Goal: Task Accomplishment & Management: Manage account settings

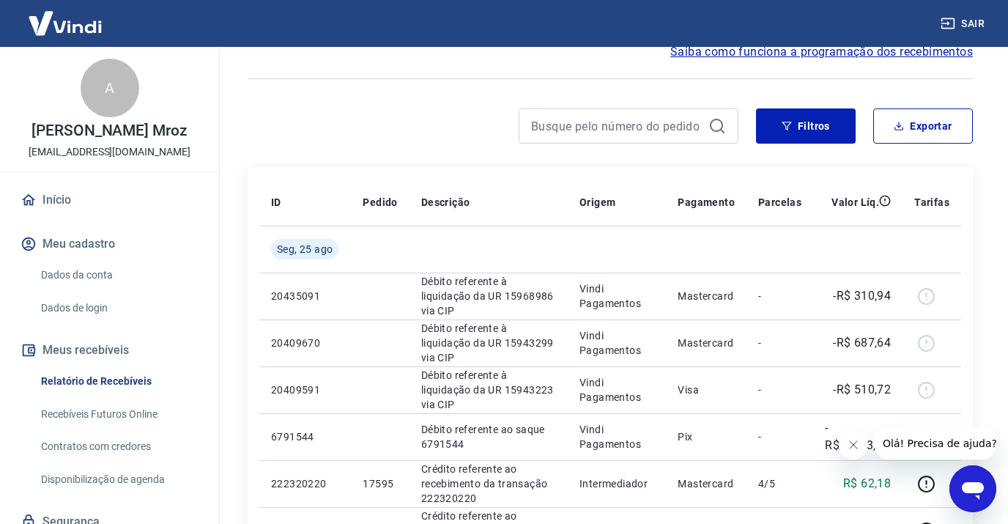
click at [52, 194] on link "Início" at bounding box center [110, 200] width 184 height 32
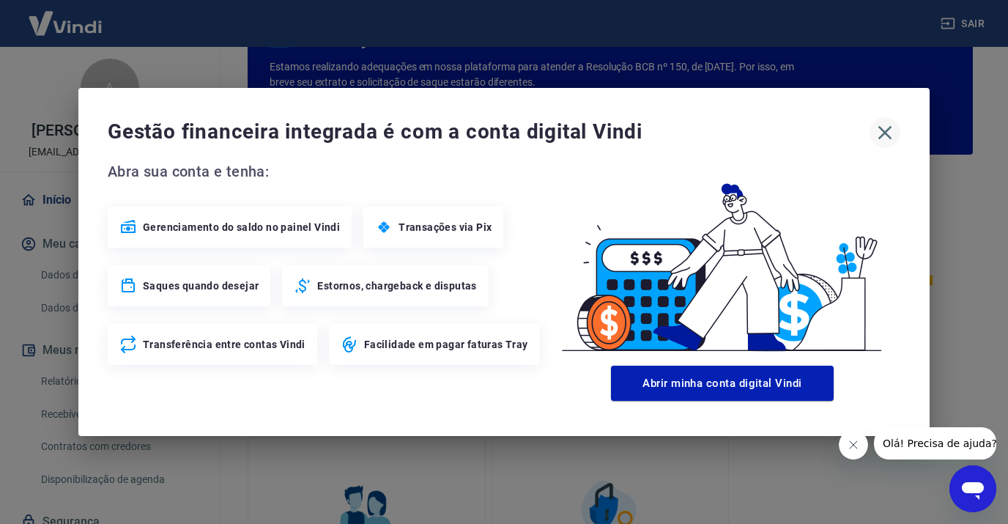
click at [886, 133] on icon "button" at bounding box center [885, 133] width 14 height 14
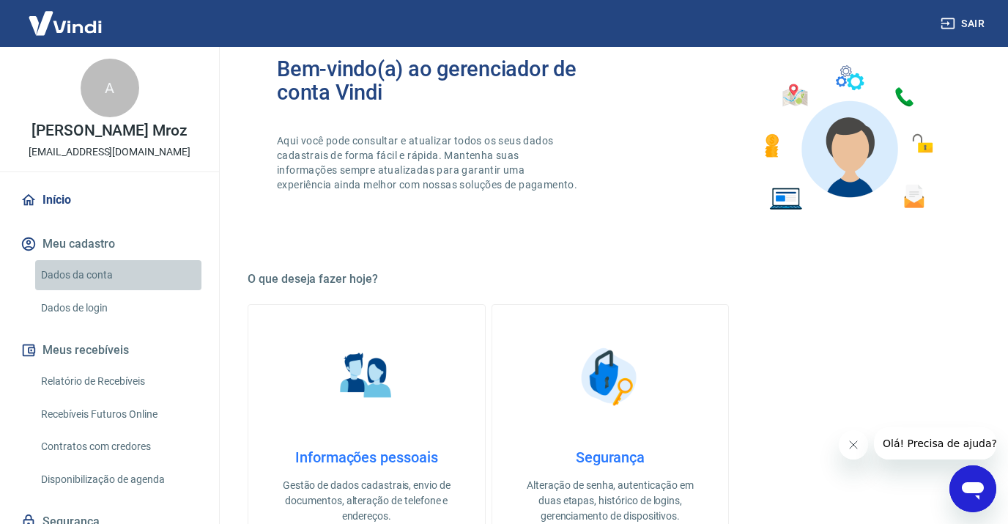
click at [75, 275] on link "Dados da conta" at bounding box center [118, 275] width 166 height 30
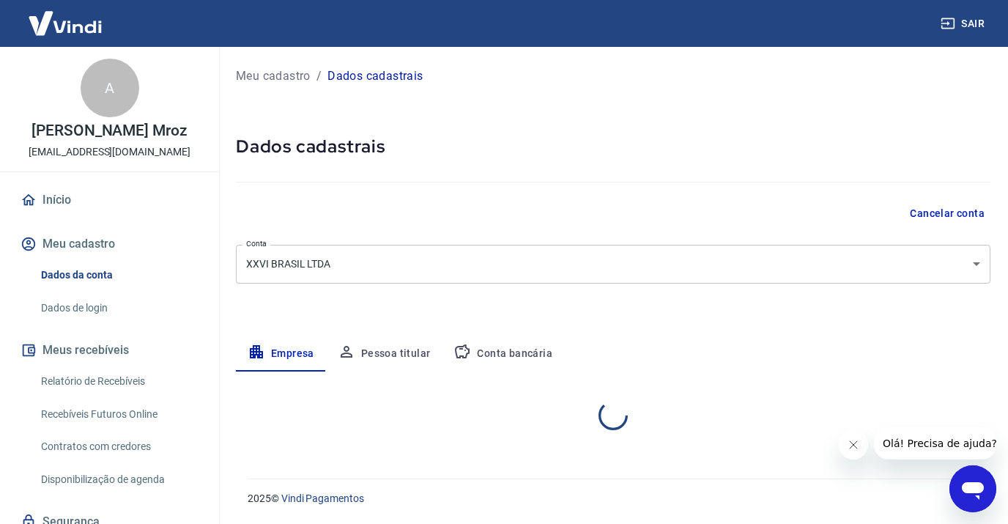
select select "SP"
select select "business"
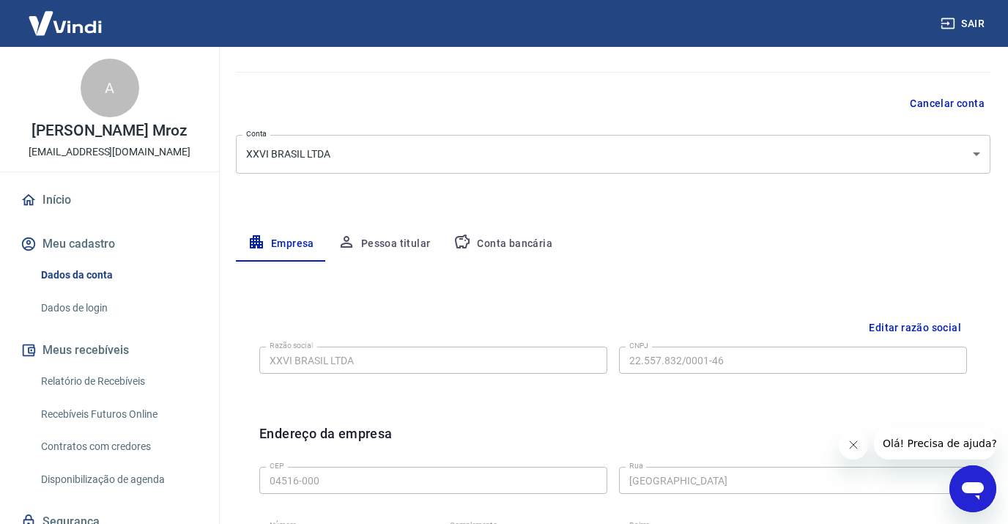
click at [506, 244] on button "Conta bancária" at bounding box center [503, 243] width 122 height 35
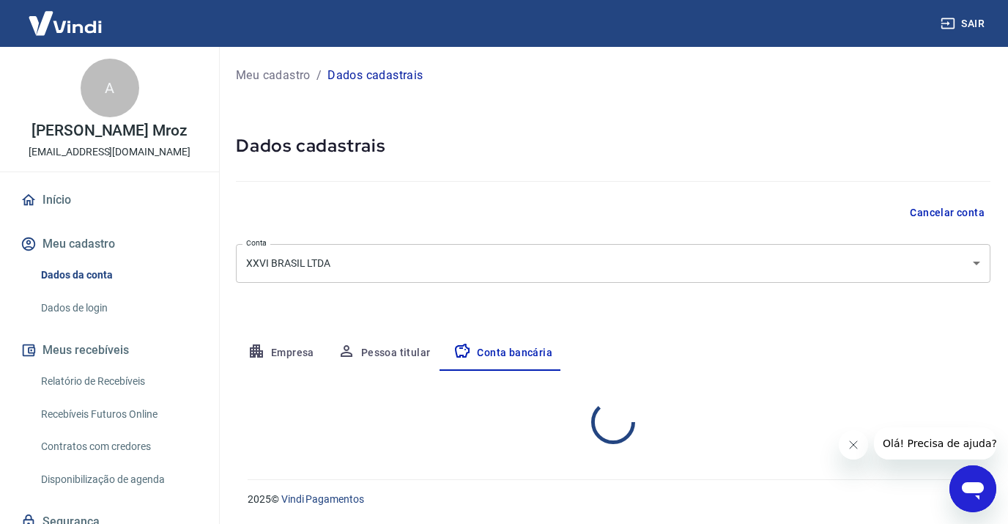
select select "1"
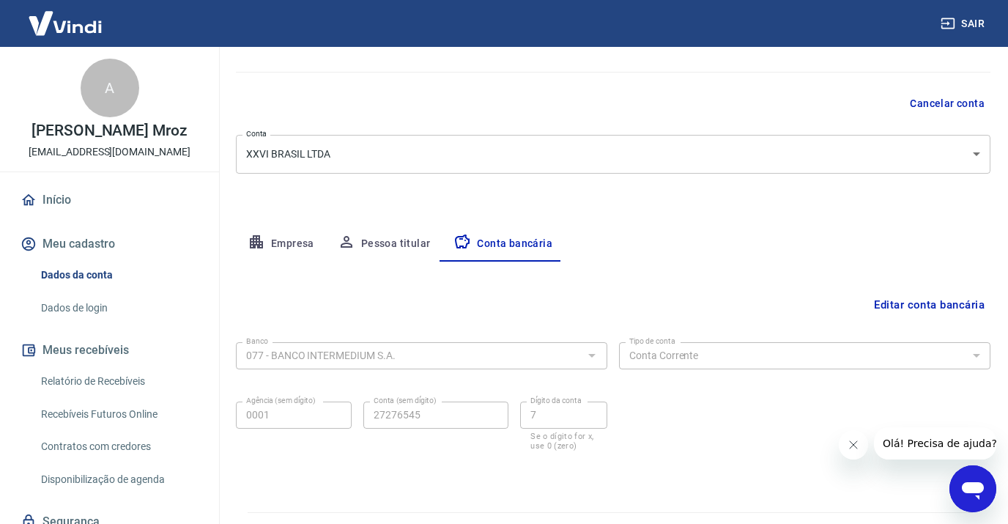
scroll to position [144, 0]
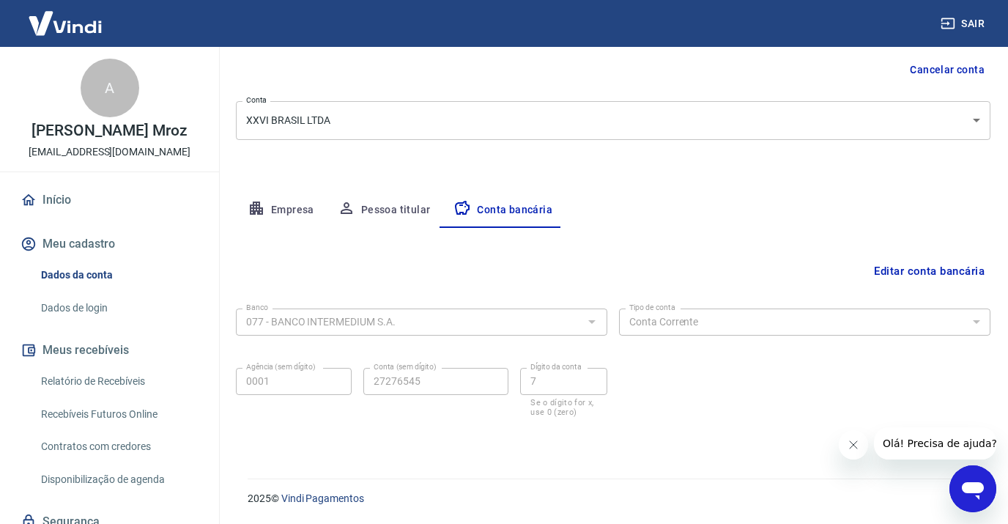
click at [938, 267] on button "Editar conta bancária" at bounding box center [929, 271] width 122 height 28
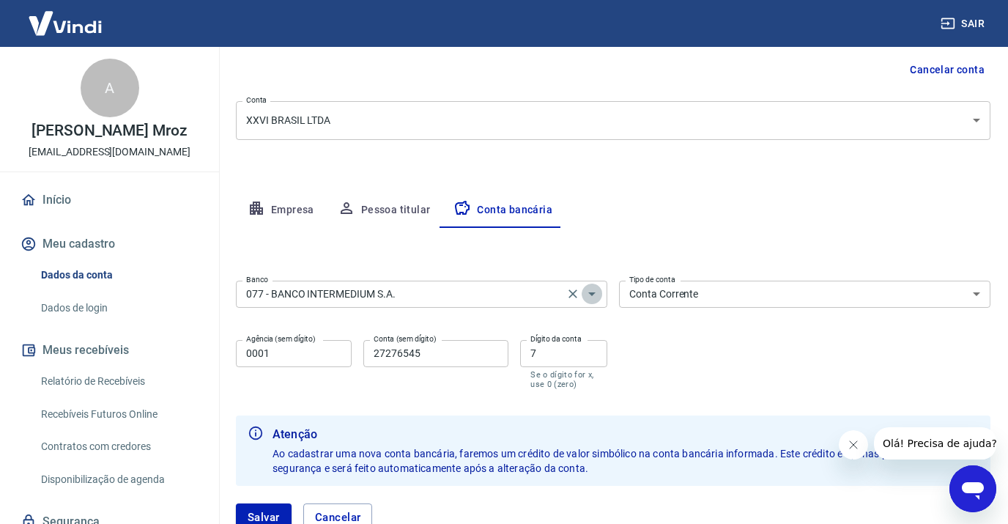
click at [588, 294] on icon "Abrir" at bounding box center [592, 294] width 18 height 18
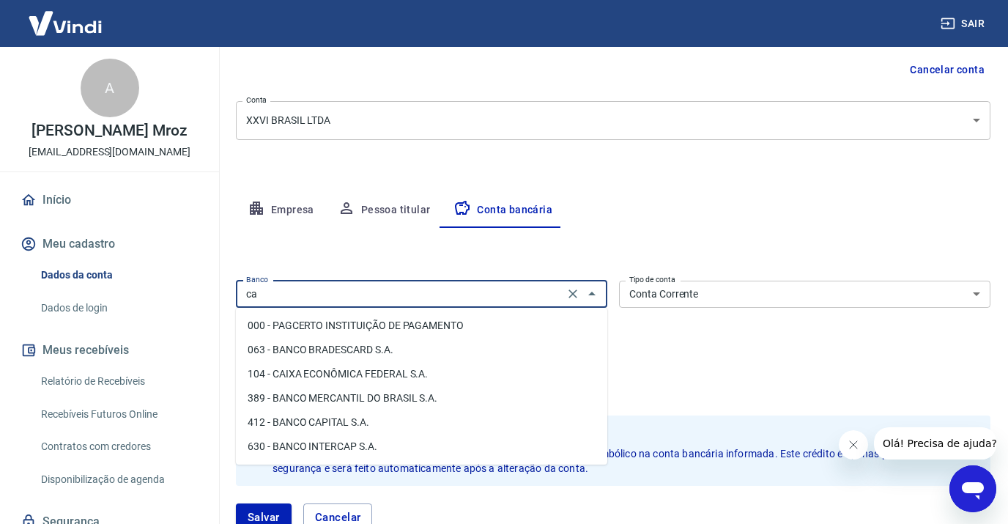
scroll to position [0, 0]
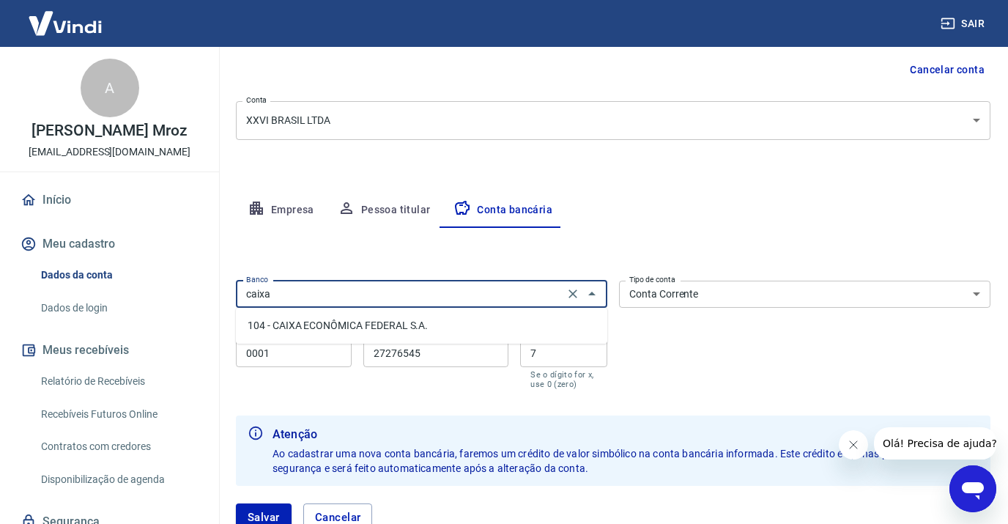
click at [351, 333] on li "104 - CAIXA ECONÔMICA FEDERAL S.A." at bounding box center [421, 326] width 371 height 24
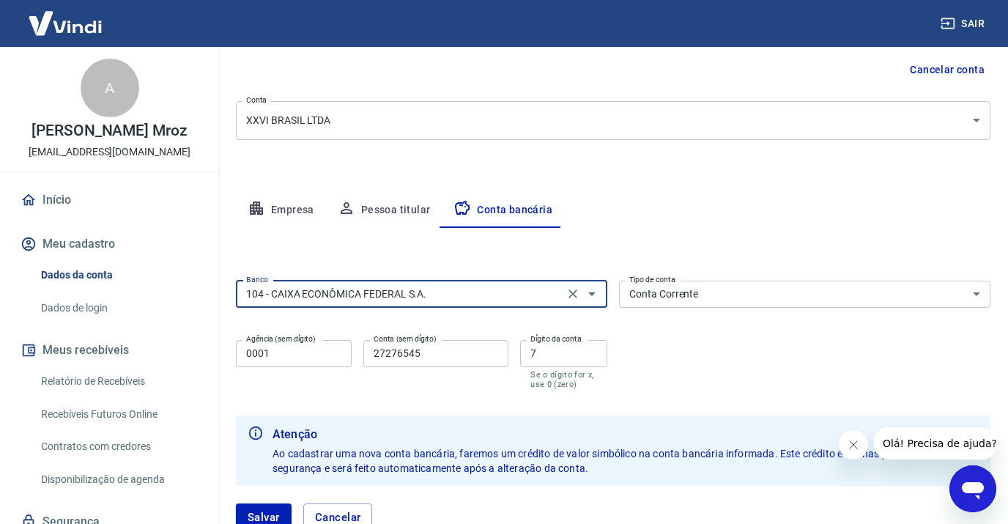
type input "104 - CAIXA ECONÔMICA FEDERAL S.A."
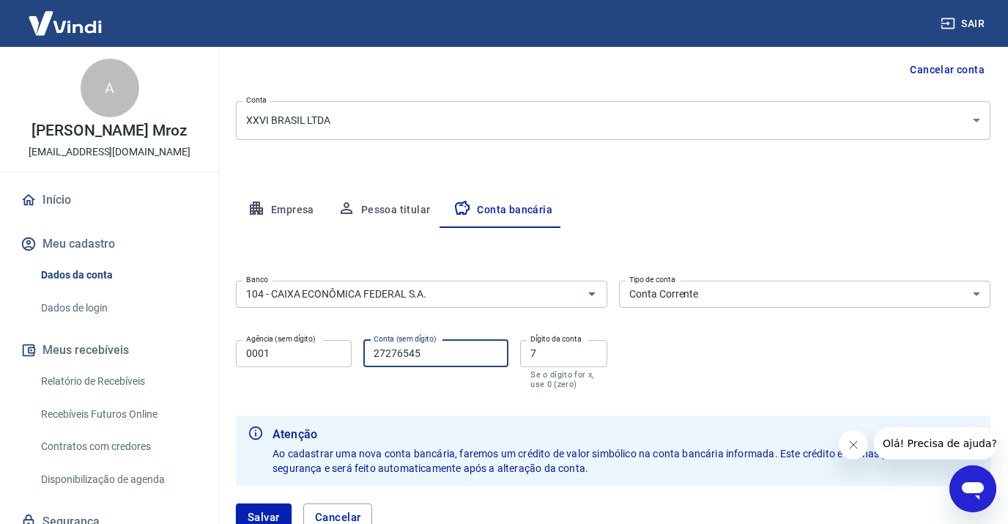
click at [396, 347] on input "27276545" at bounding box center [435, 353] width 145 height 27
paste input "000579409391"
type input "000579409391"
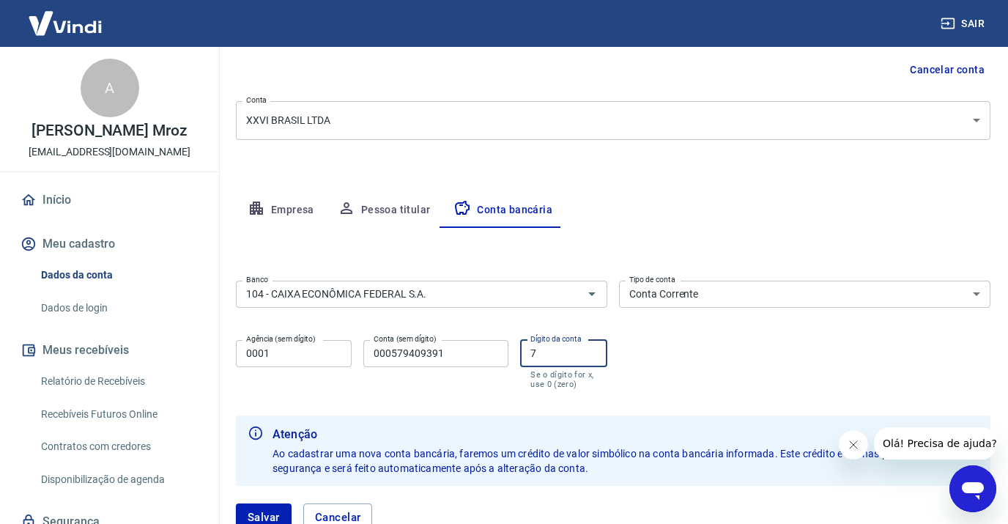
drag, startPoint x: 540, startPoint y: 355, endPoint x: 511, endPoint y: 355, distance: 29.3
click at [511, 355] on div "Agência (sem dígito) 0001 Agência (sem dígito) Conta (sem dígito) 000579409391 …" at bounding box center [421, 363] width 371 height 58
type input "5"
click at [336, 352] on input "0001" at bounding box center [294, 353] width 116 height 27
type input "0"
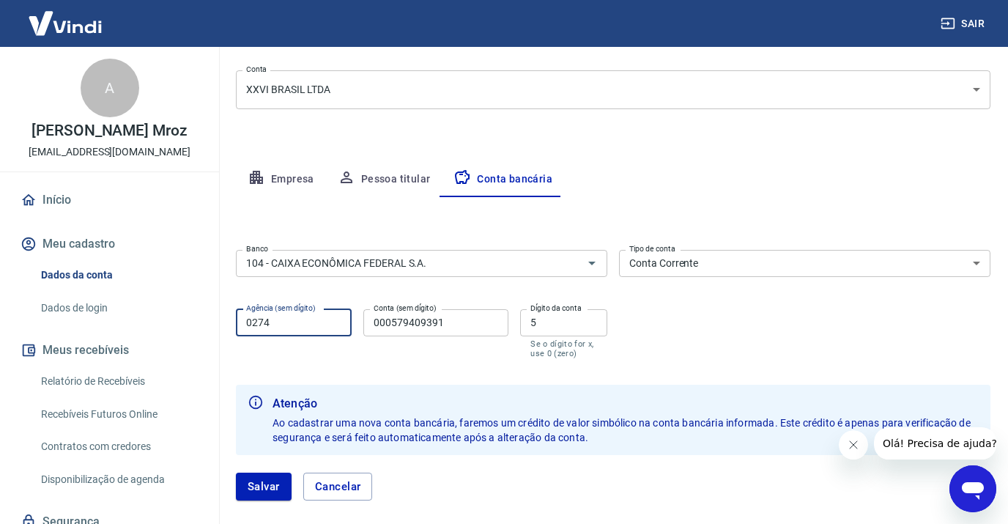
scroll to position [179, 0]
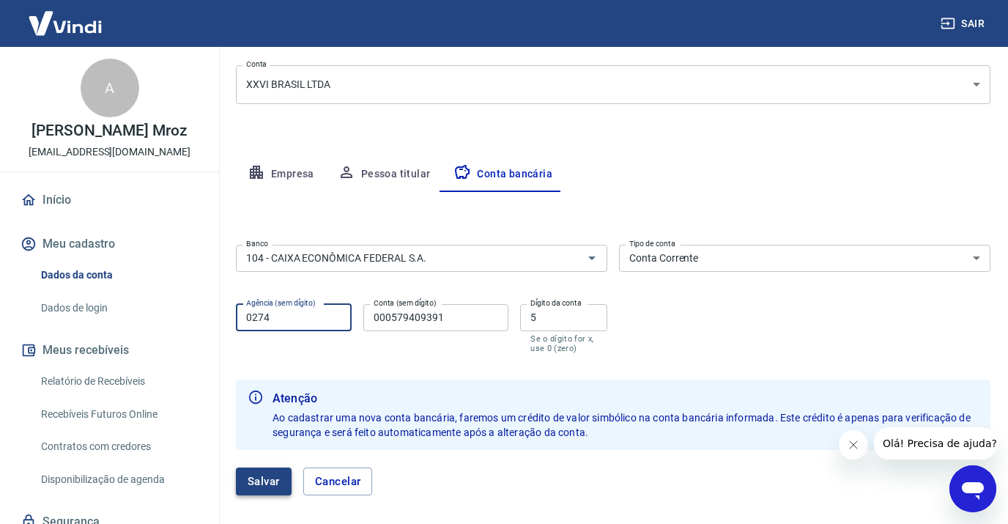
type input "0274"
click at [256, 488] on button "Salvar" at bounding box center [264, 481] width 56 height 28
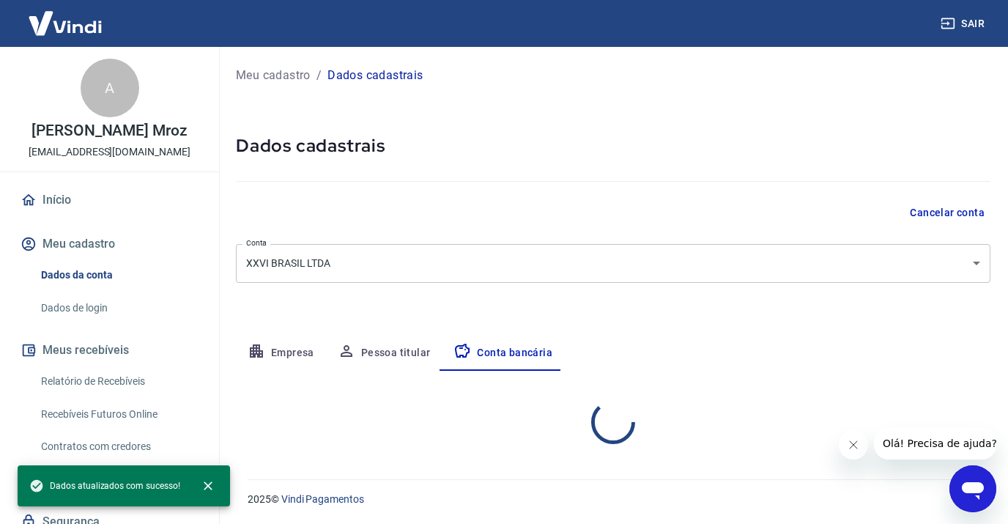
select select "1"
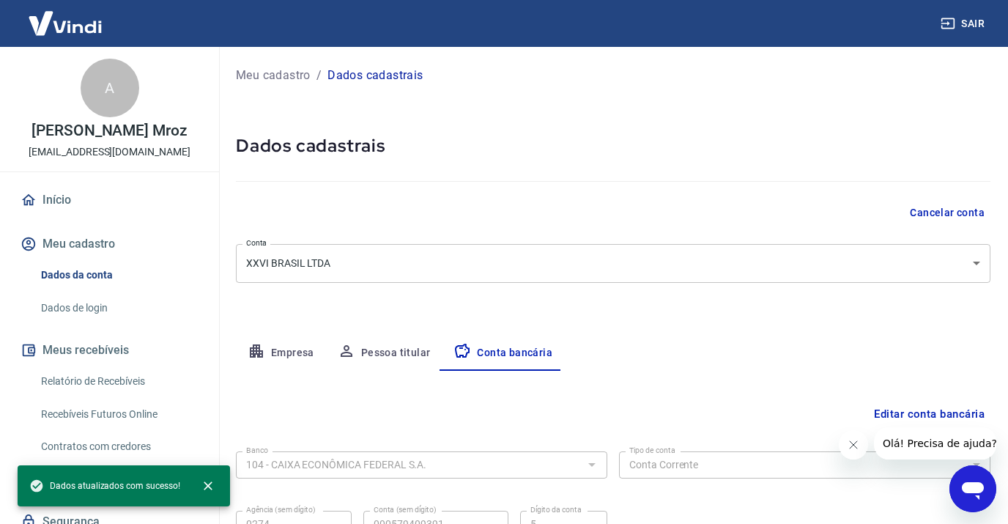
scroll to position [144, 0]
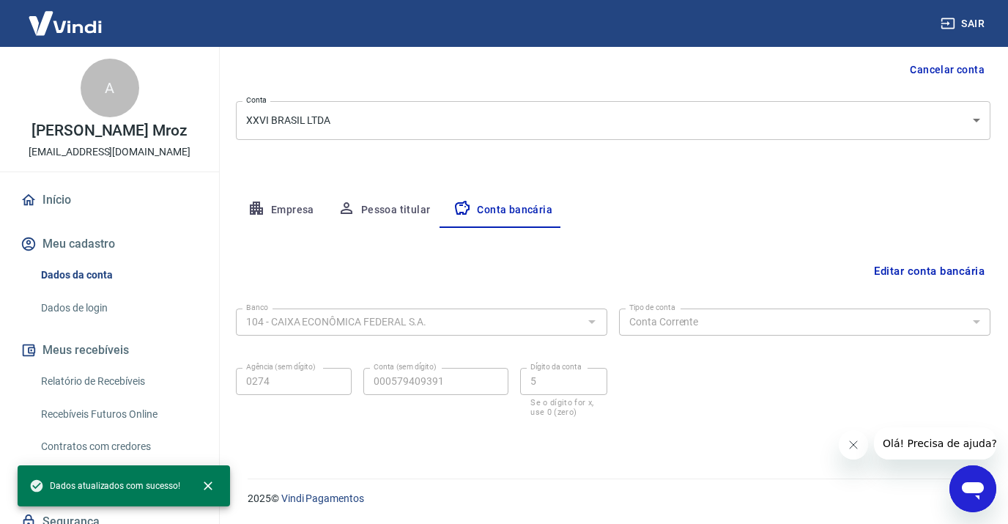
click at [54, 197] on link "Início" at bounding box center [110, 200] width 184 height 32
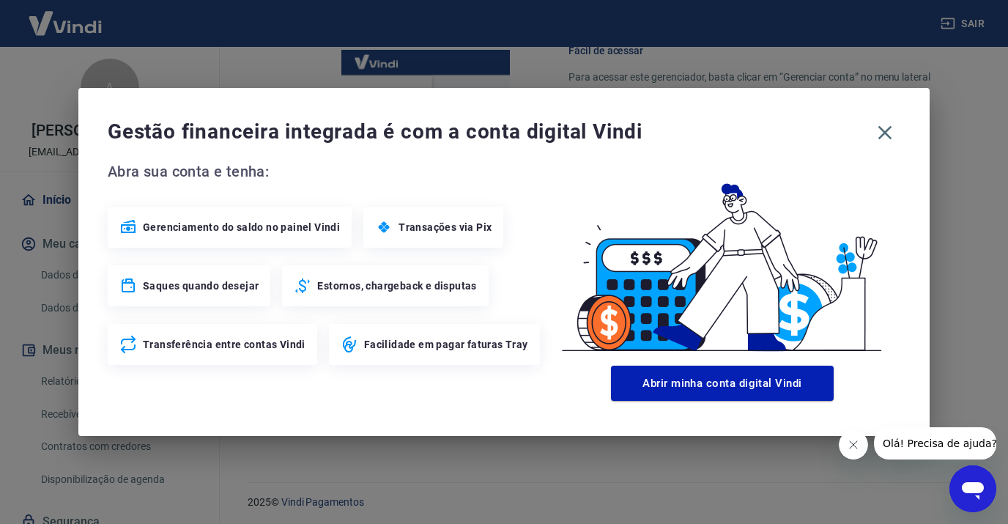
scroll to position [923, 0]
click at [883, 132] on icon "button" at bounding box center [884, 132] width 23 height 23
